Goal: Information Seeking & Learning: Check status

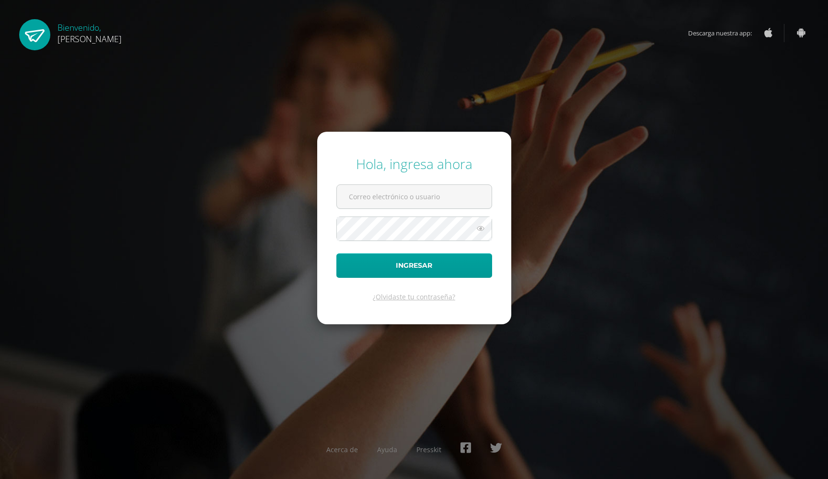
type input "20190203@ps.gt"
click at [441, 257] on button "Ingresar" at bounding box center [415, 266] width 156 height 24
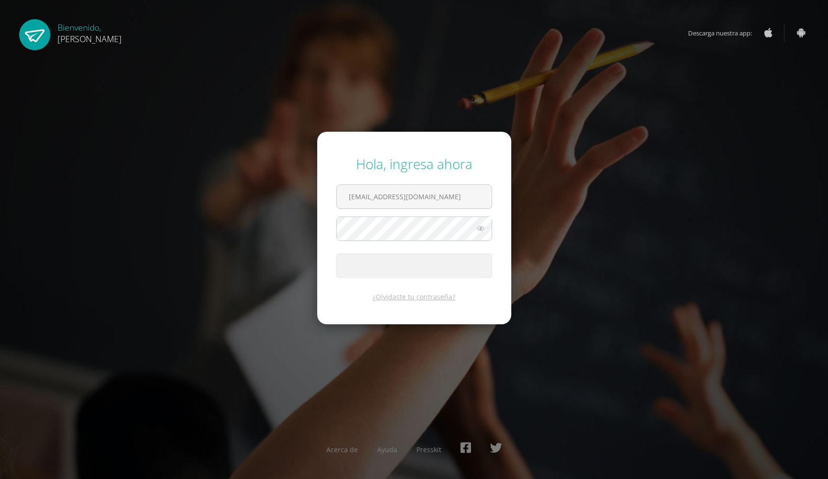
click at [441, 258] on button "Ingresar" at bounding box center [415, 266] width 156 height 24
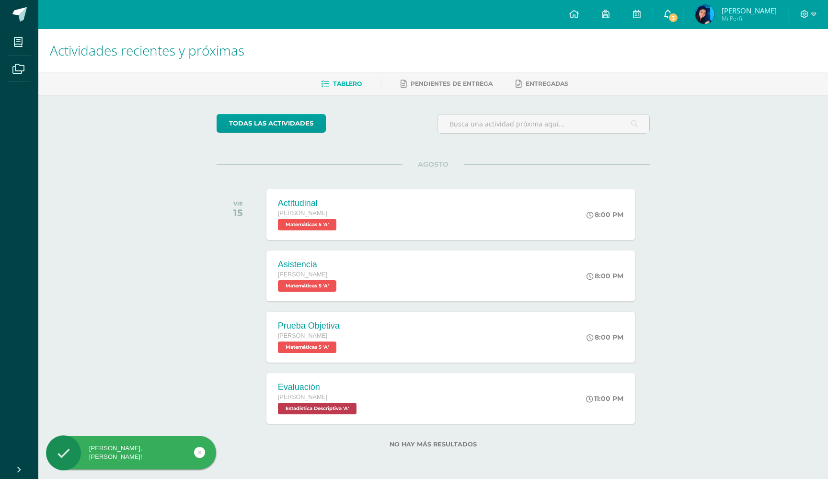
click at [679, 14] on span "3" at bounding box center [673, 17] width 11 height 11
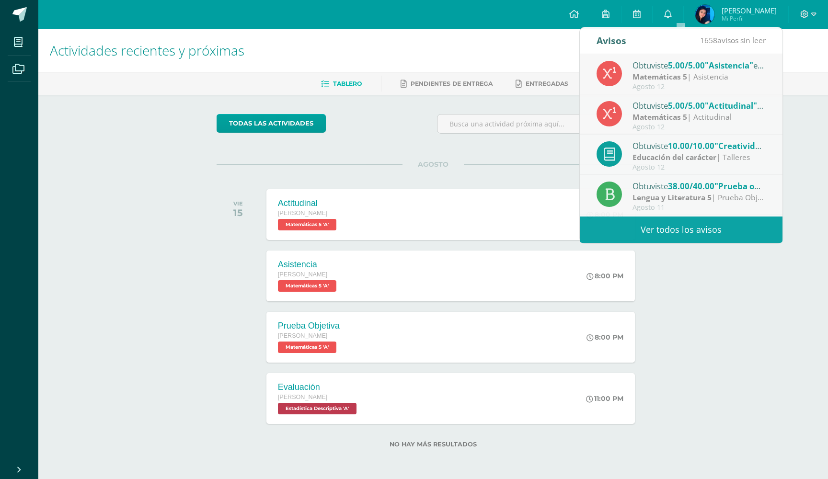
click at [715, 17] on img at bounding box center [705, 14] width 19 height 19
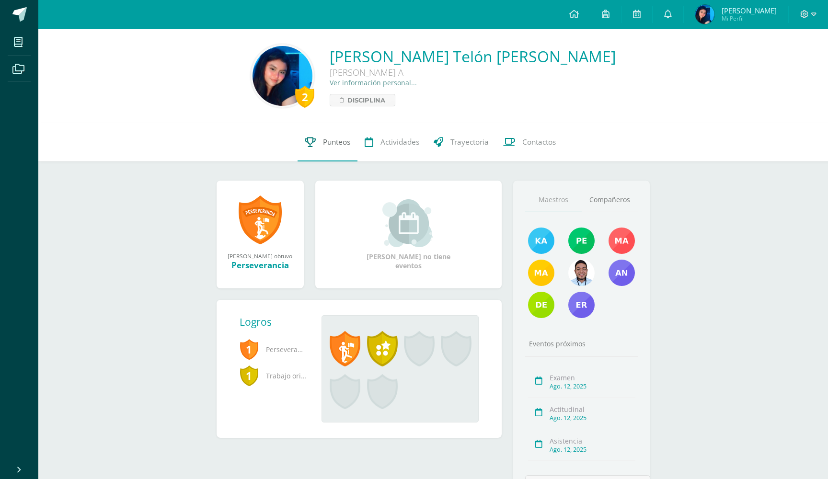
click at [339, 140] on span "Punteos" at bounding box center [336, 142] width 27 height 10
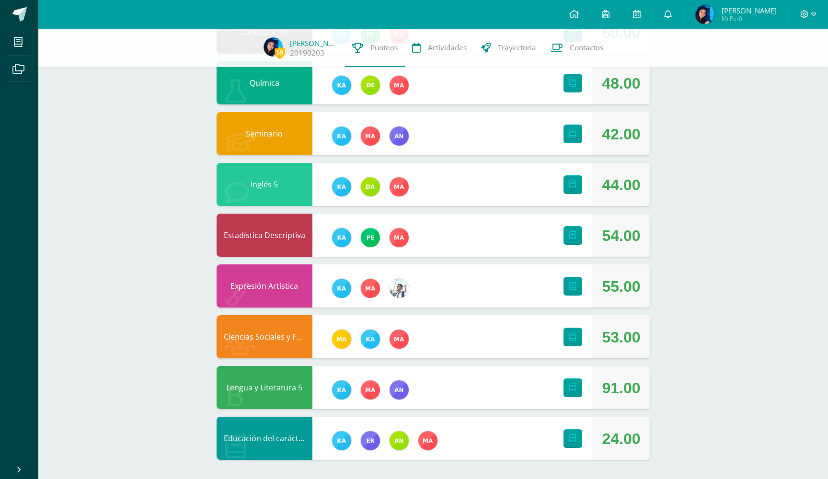
scroll to position [242, 0]
